Goal: Information Seeking & Learning: Learn about a topic

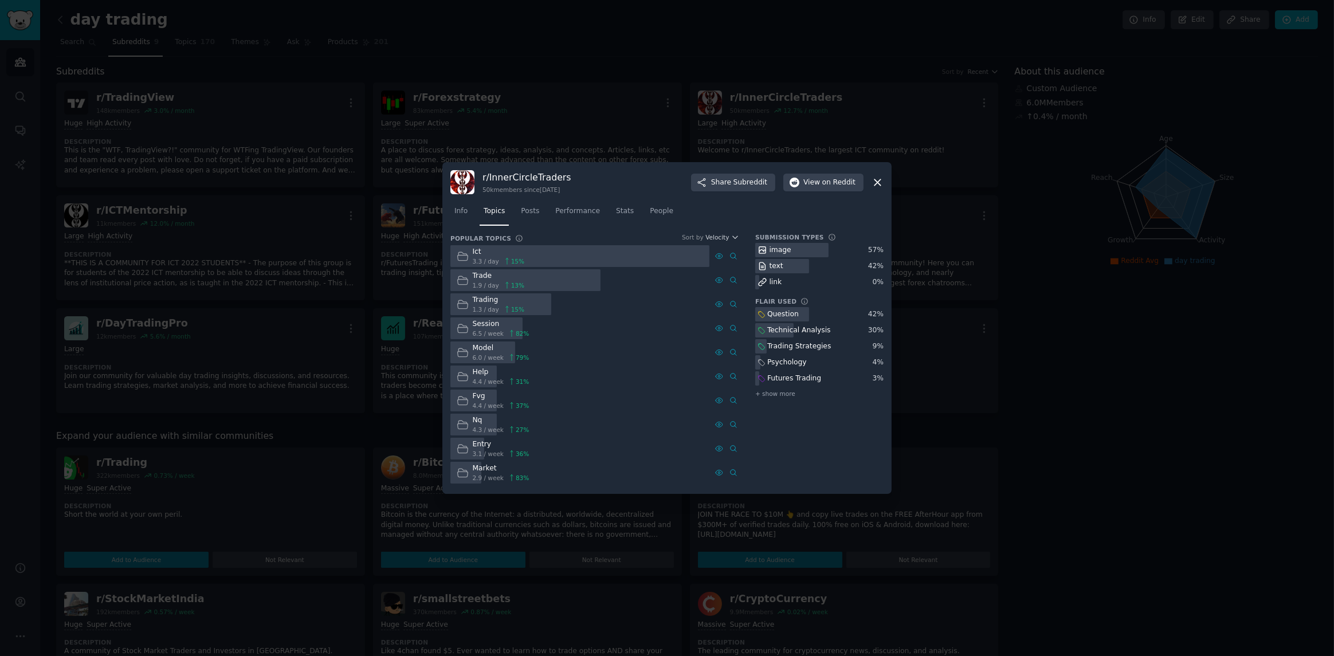
drag, startPoint x: 536, startPoint y: 66, endPoint x: 513, endPoint y: 62, distance: 22.7
click at [536, 65] on div at bounding box center [667, 328] width 1334 height 656
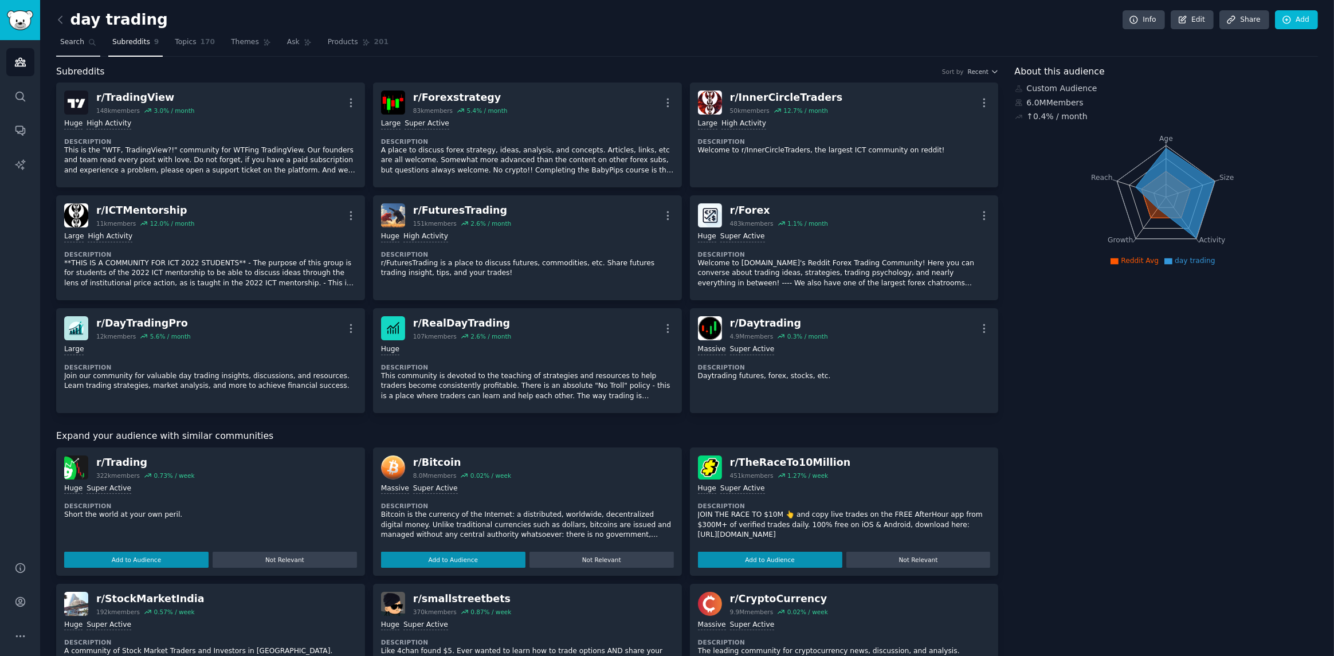
click at [80, 46] on span "Search" at bounding box center [72, 42] width 24 height 10
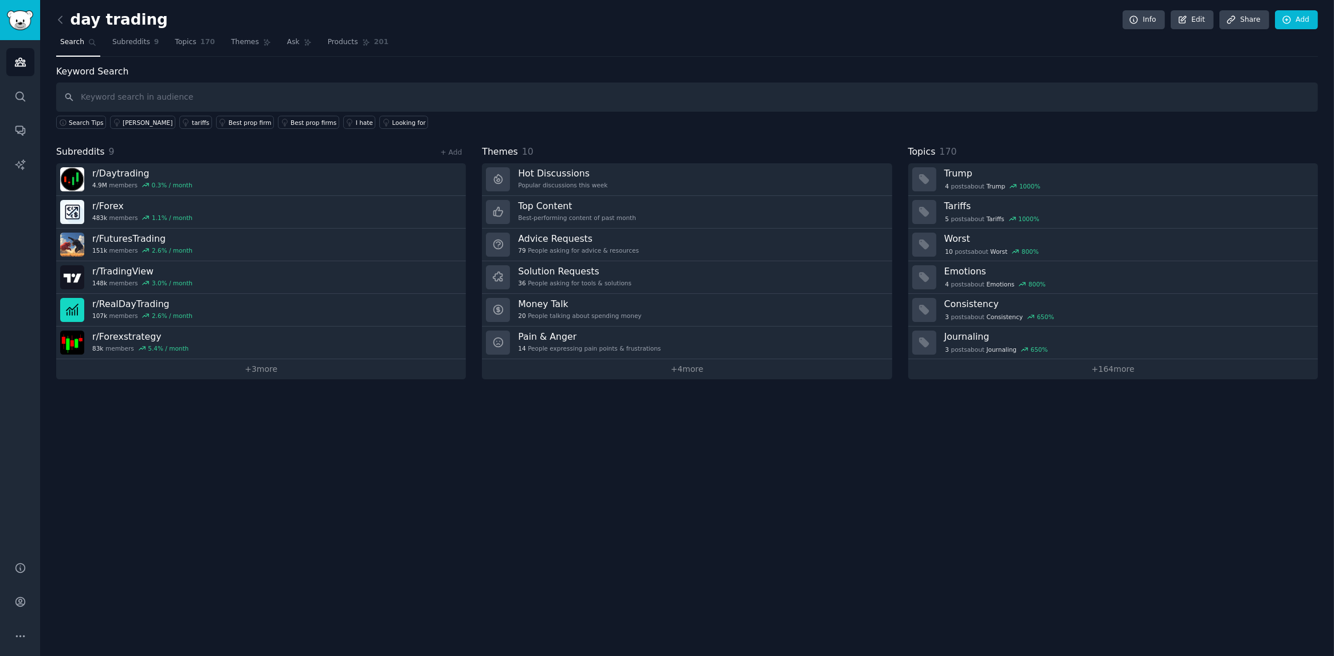
click at [157, 103] on input "text" at bounding box center [687, 97] width 1262 height 29
type input "[PERSON_NAME] and trading"
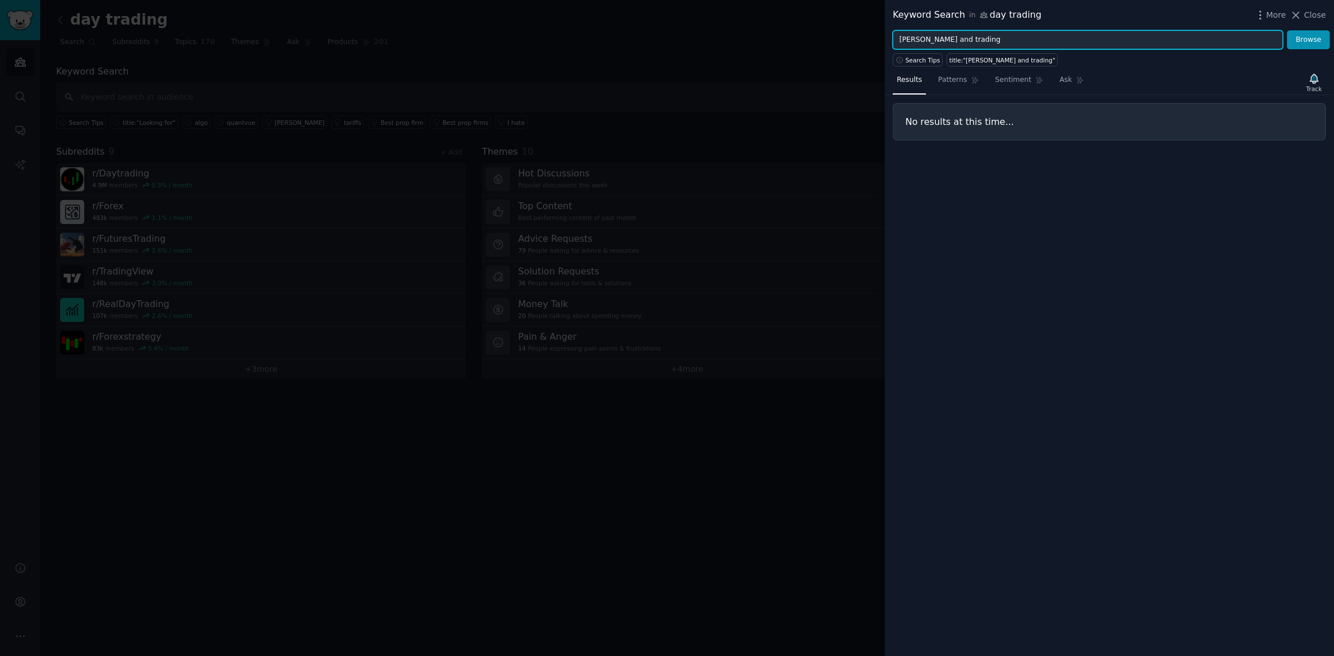
click at [1000, 44] on input "[PERSON_NAME] and trading" at bounding box center [1088, 39] width 390 height 19
click at [927, 42] on input "[PERSON_NAME] and trading" at bounding box center [1088, 39] width 390 height 19
click at [937, 37] on input "[PERSON_NAME] and trading" at bounding box center [1088, 39] width 390 height 19
click at [927, 59] on span "Search Tips" at bounding box center [922, 60] width 35 height 8
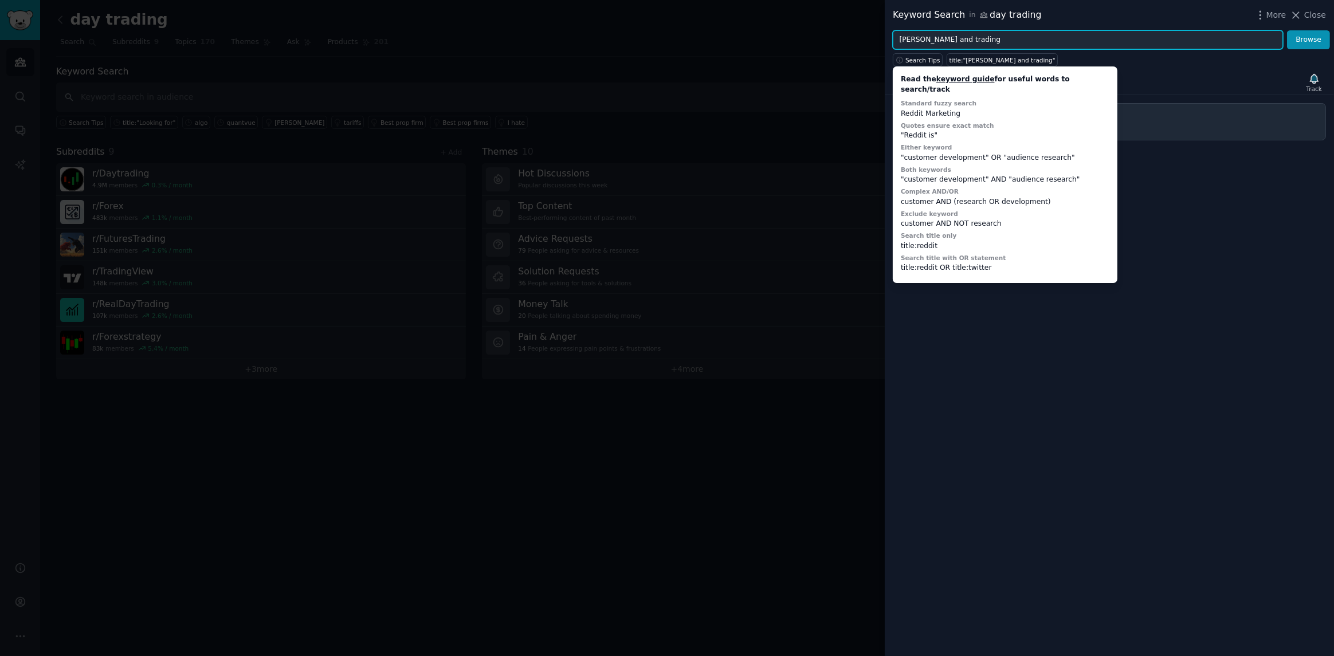
click at [988, 41] on input "[PERSON_NAME] and trading" at bounding box center [1088, 39] width 390 height 19
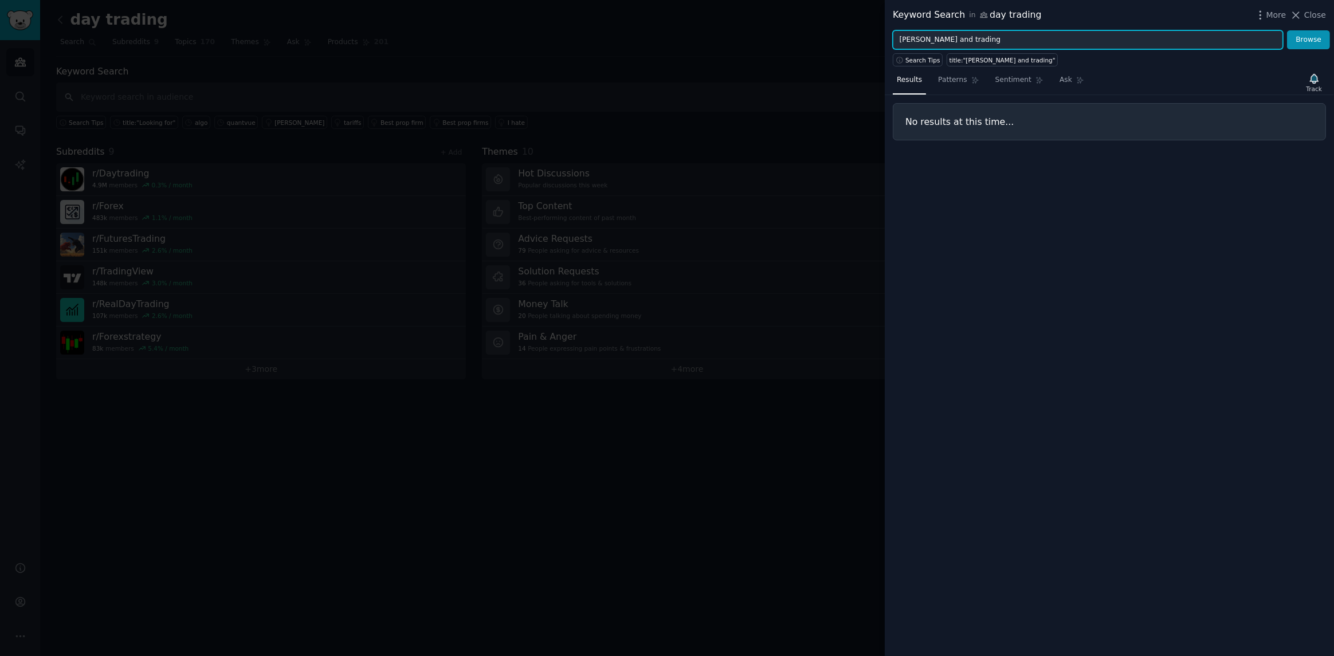
click at [905, 37] on input "[PERSON_NAME] and trading" at bounding box center [1088, 39] width 390 height 19
click at [1043, 44] on input ""[PERSON_NAME]" and trading" at bounding box center [1088, 39] width 390 height 19
click at [941, 42] on input ""[PERSON_NAME]" and trading" at bounding box center [1088, 39] width 390 height 19
click at [933, 40] on input ""[PERSON_NAME]" and trading" at bounding box center [1088, 39] width 390 height 19
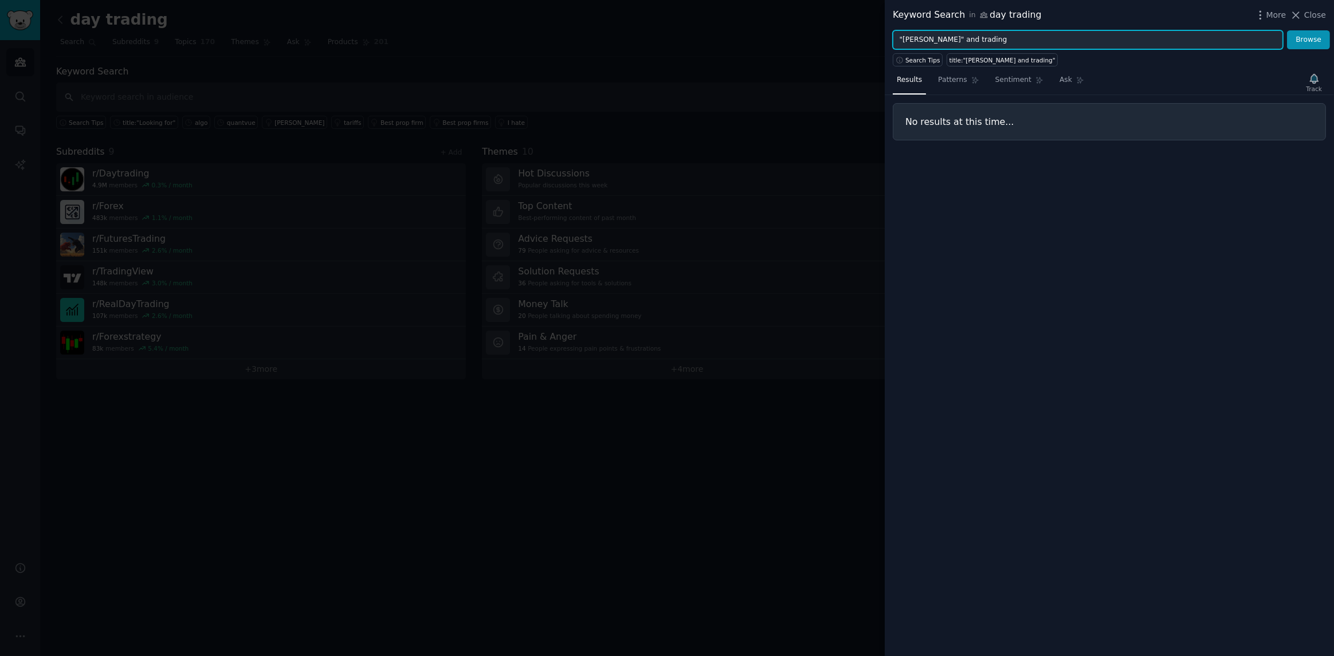
click at [933, 40] on input ""[PERSON_NAME]" and trading" at bounding box center [1088, 39] width 390 height 19
click at [1020, 28] on div "Keyword Search in day trading More Close" at bounding box center [1109, 15] width 449 height 30
click at [1014, 38] on input ""[PERSON_NAME]" AND trading" at bounding box center [1088, 39] width 390 height 19
type input ""[PERSON_NAME]" AND "trading""
click at [1287, 30] on button "Browse" at bounding box center [1308, 39] width 43 height 19
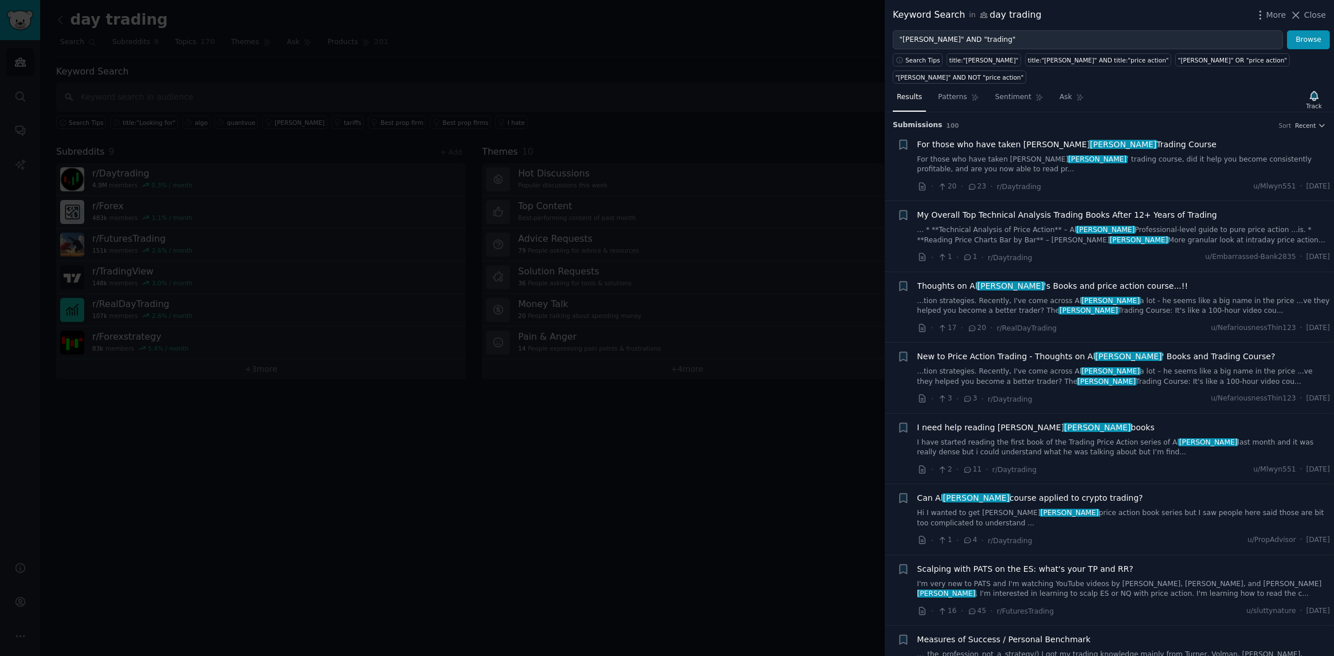
click at [1104, 280] on span "Thoughts on [PERSON_NAME] 's Books and price action course...!!" at bounding box center [1052, 286] width 271 height 12
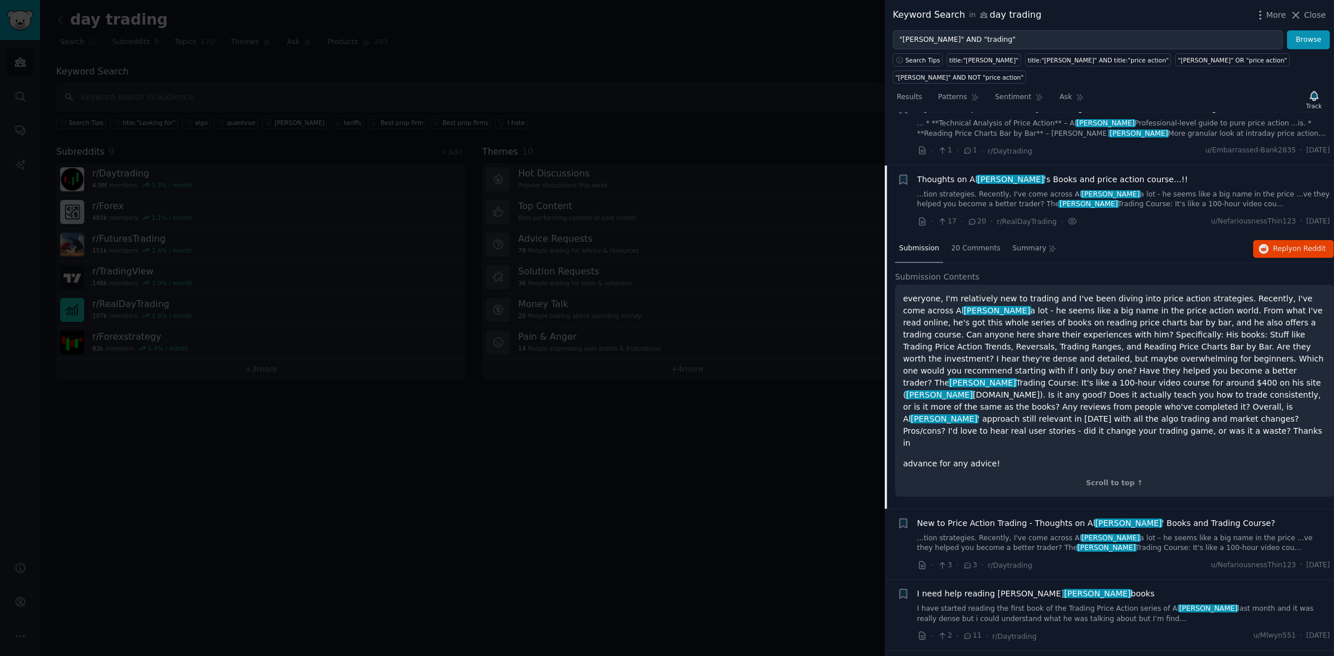
scroll to position [45, 0]
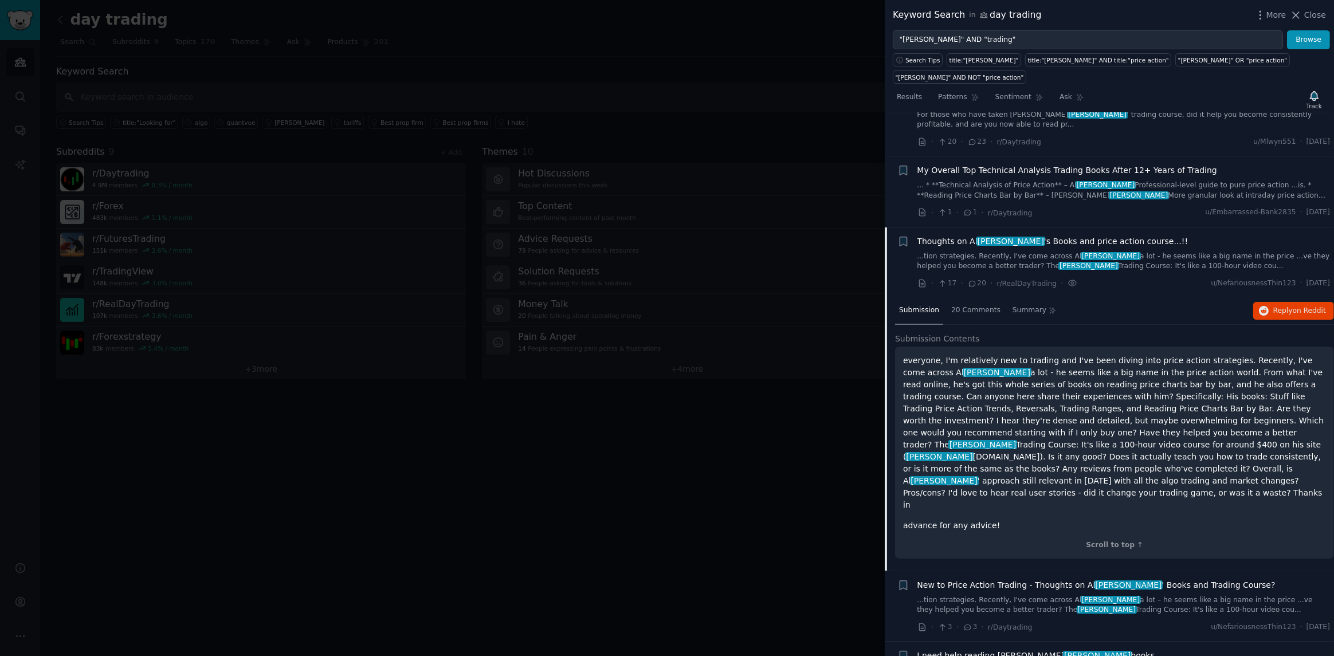
click at [1117, 180] on link "... * **Technical Analysis of Price Action** – [PERSON_NAME] Professional-level…" at bounding box center [1123, 190] width 413 height 20
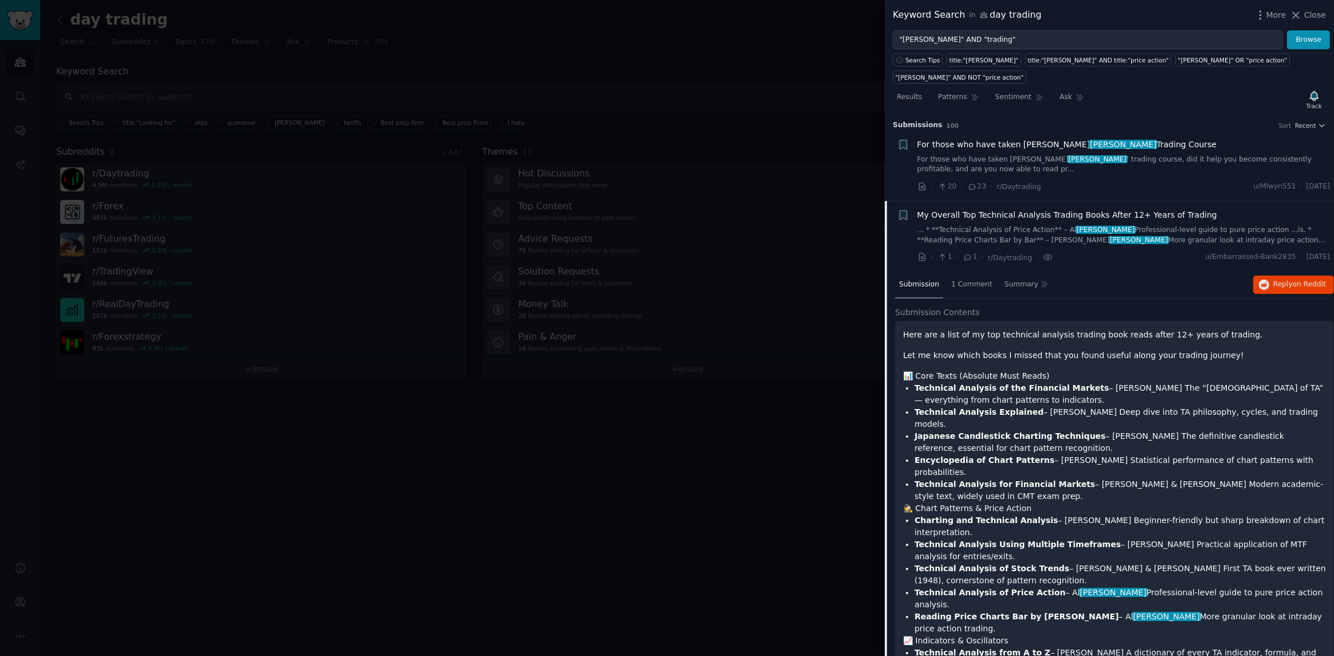
click at [1089, 139] on span "For those who have taken [PERSON_NAME] Trading Course" at bounding box center [1067, 145] width 300 height 12
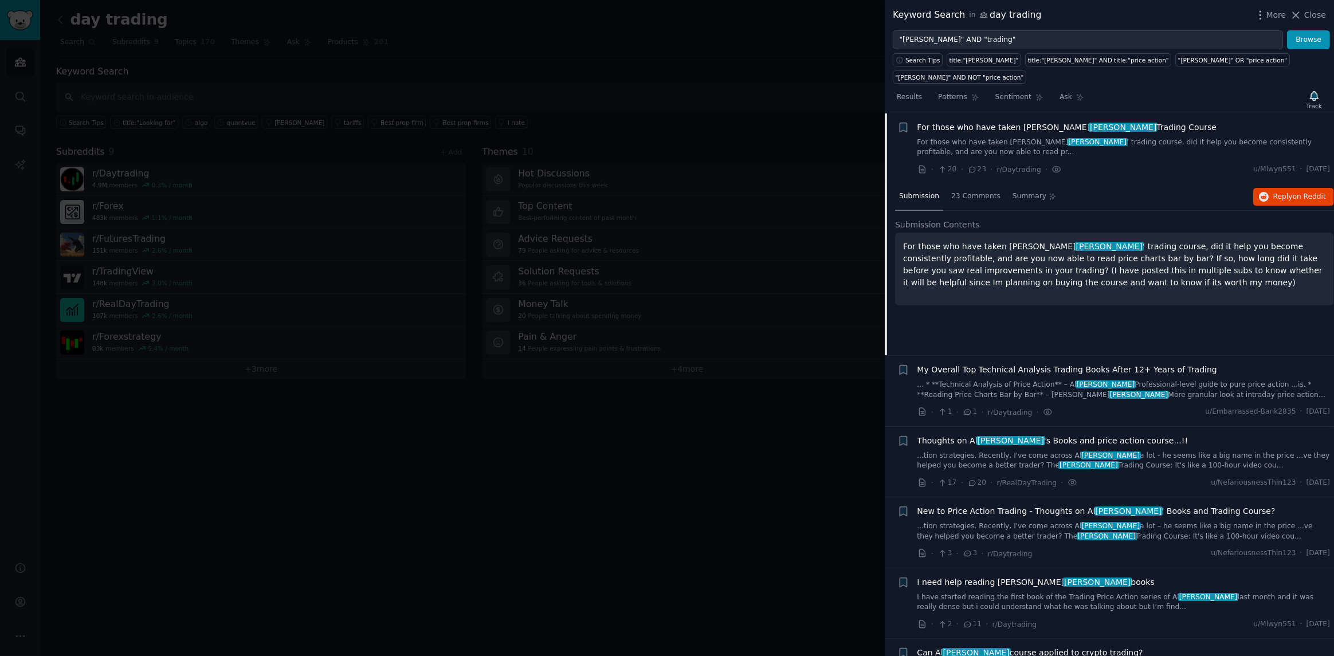
scroll to position [18, 0]
drag, startPoint x: 1091, startPoint y: 274, endPoint x: 1088, endPoint y: 264, distance: 10.9
click at [1090, 270] on div "For those who have taken [PERSON_NAME] ’ trading course, did it help you become…" at bounding box center [1114, 268] width 439 height 73
click at [1317, 192] on span "on Reddit" at bounding box center [1309, 196] width 33 height 8
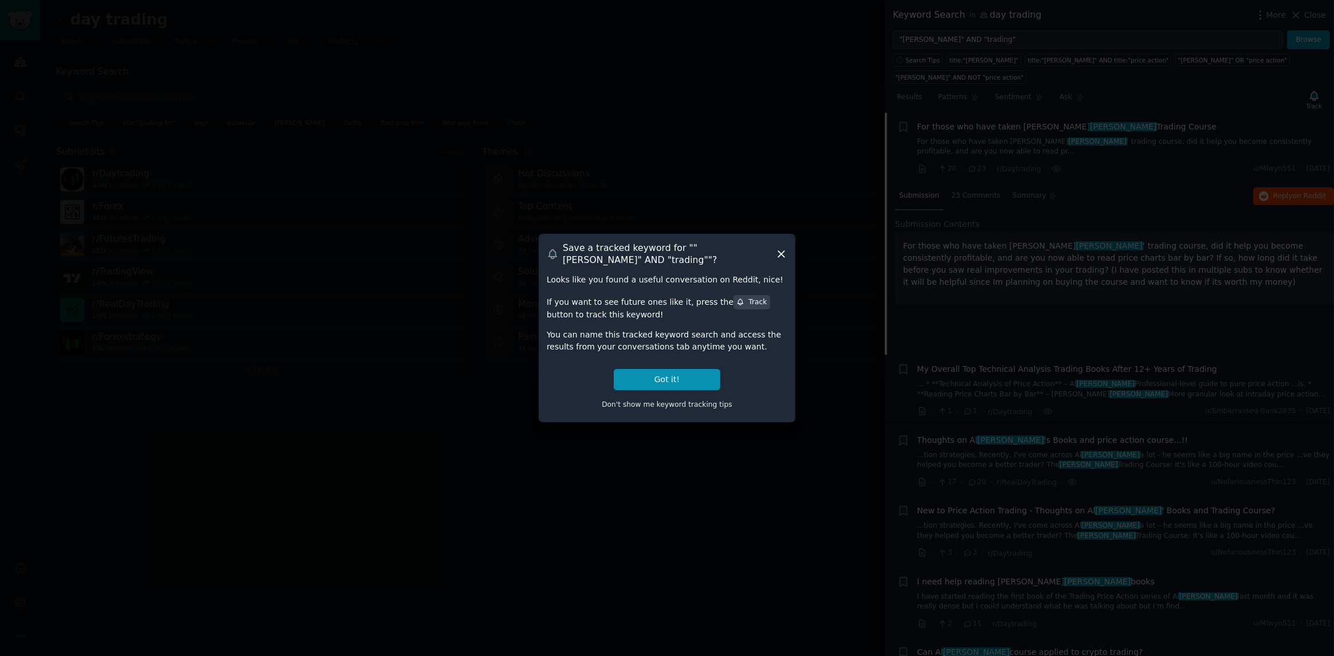
click at [782, 252] on icon at bounding box center [781, 254] width 12 height 12
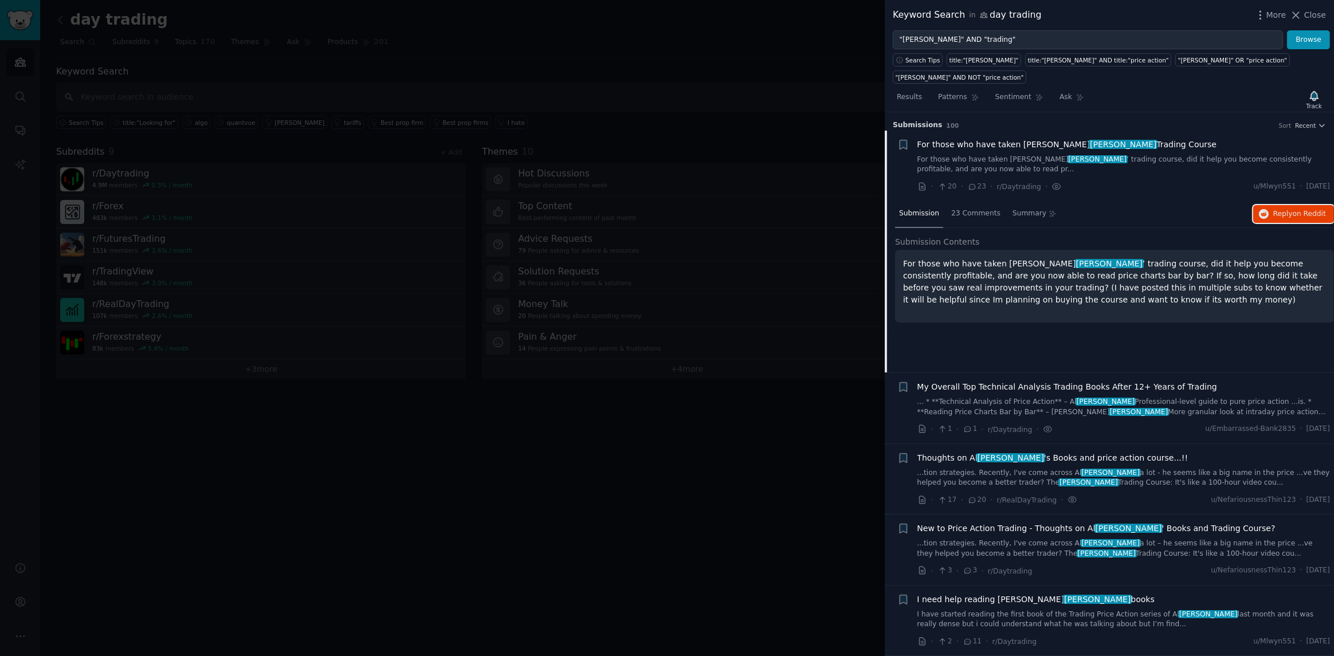
scroll to position [287, 0]
